Goal: Task Accomplishment & Management: Use online tool/utility

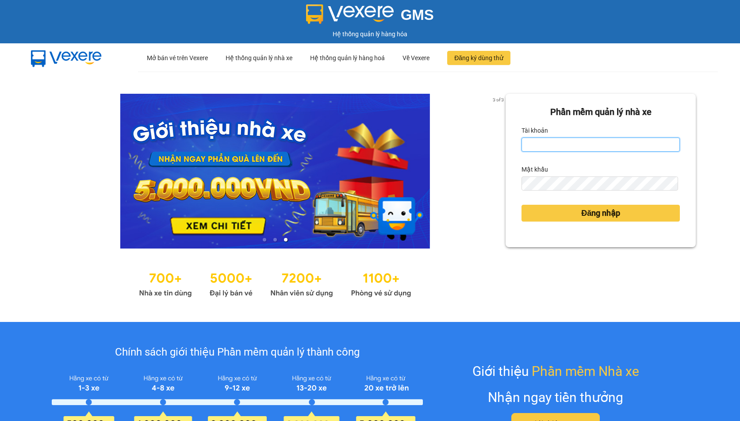
drag, startPoint x: 0, startPoint y: 0, endPoint x: 536, endPoint y: 142, distance: 554.3
click at [536, 142] on input "Tài khoản" at bounding box center [601, 145] width 158 height 14
type input "hien.phuchai"
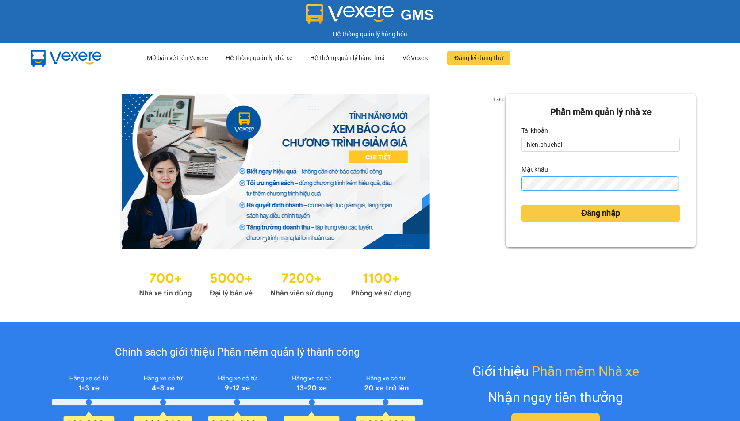
click at [522, 205] on button "Đăng nhập" at bounding box center [601, 213] width 158 height 17
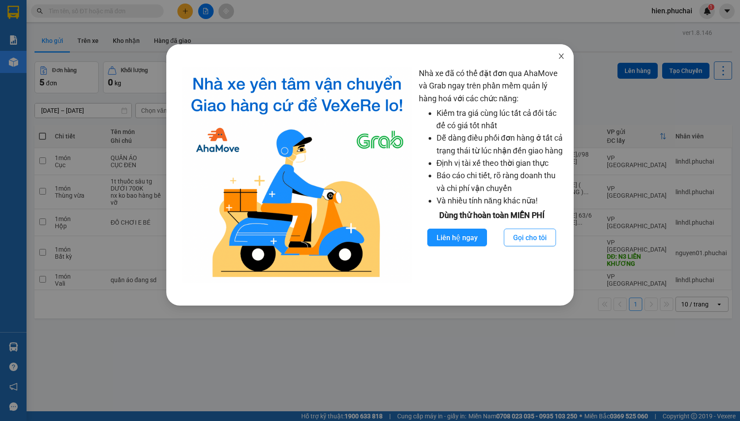
click at [565, 59] on span "Close" at bounding box center [561, 56] width 25 height 25
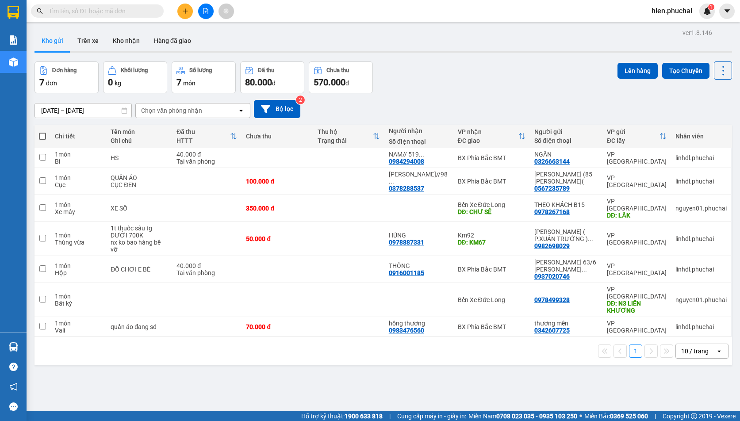
click at [414, 95] on div "11/10/2025 – 13/10/2025 Press the down arrow key to interact with the calendar …" at bounding box center [384, 108] width 698 height 31
